Goal: Task Accomplishment & Management: Manage account settings

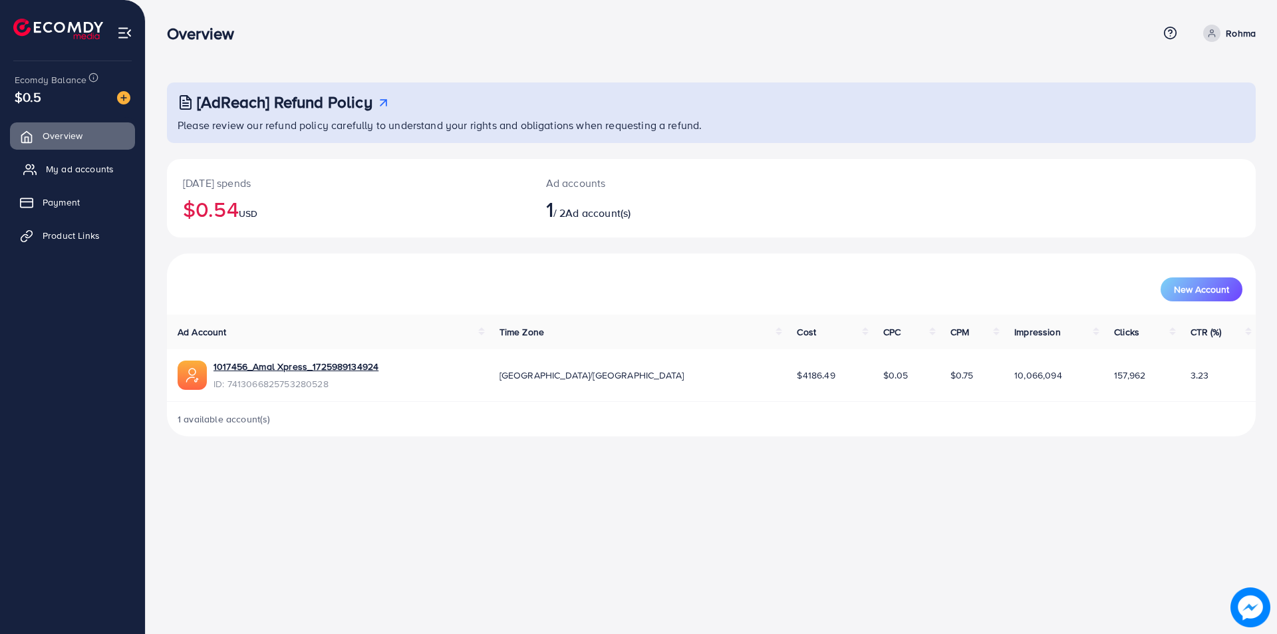
click at [81, 171] on span "My ad accounts" at bounding box center [80, 168] width 68 height 13
